Goal: Navigation & Orientation: Find specific page/section

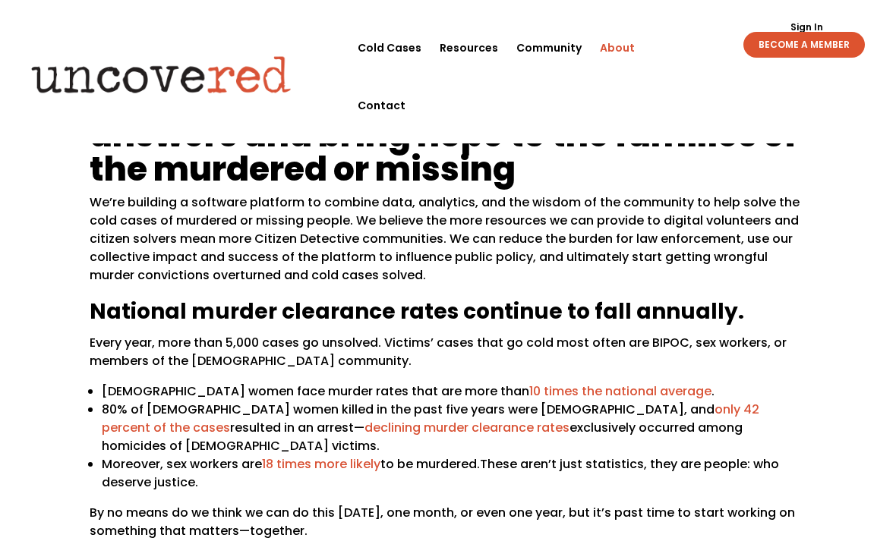
scroll to position [39, 0]
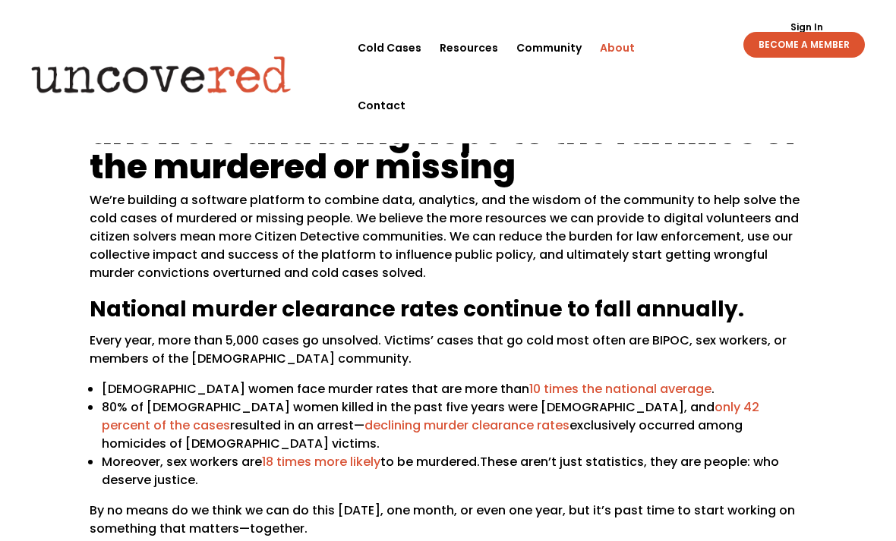
click at [573, 93] on ul "Cold Cases Resources Community About Contact" at bounding box center [522, 76] width 348 height 115
click at [455, 95] on ul "Cold Cases Resources Community About Contact" at bounding box center [522, 76] width 348 height 115
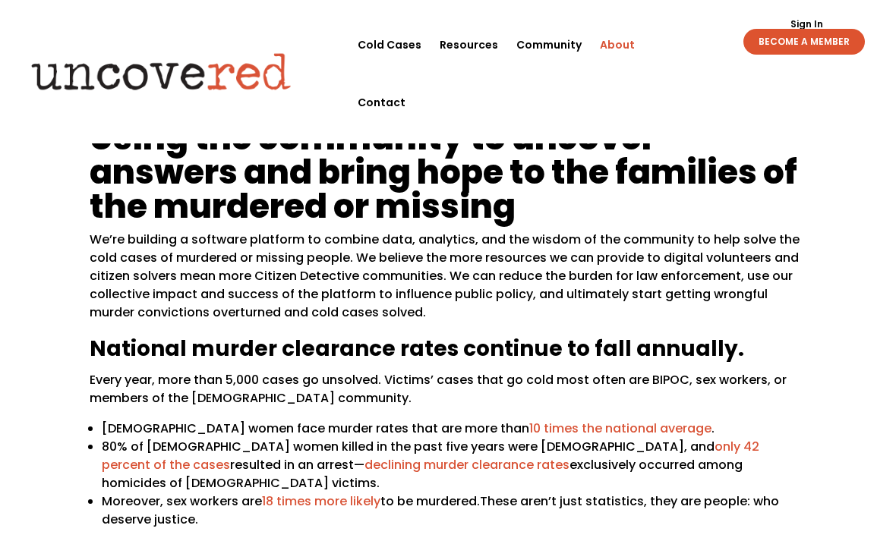
click at [814, 11] on header "Cold Cases Resources Community About Contact Cold Cases Resources Community Abo…" at bounding box center [448, 71] width 896 height 143
click at [813, 10] on header "Cold Cases Resources Community About Contact Cold Cases Resources Community Abo…" at bounding box center [448, 71] width 896 height 143
click at [802, 23] on link "Sign In" at bounding box center [806, 24] width 49 height 9
